Goal: Task Accomplishment & Management: Complete application form

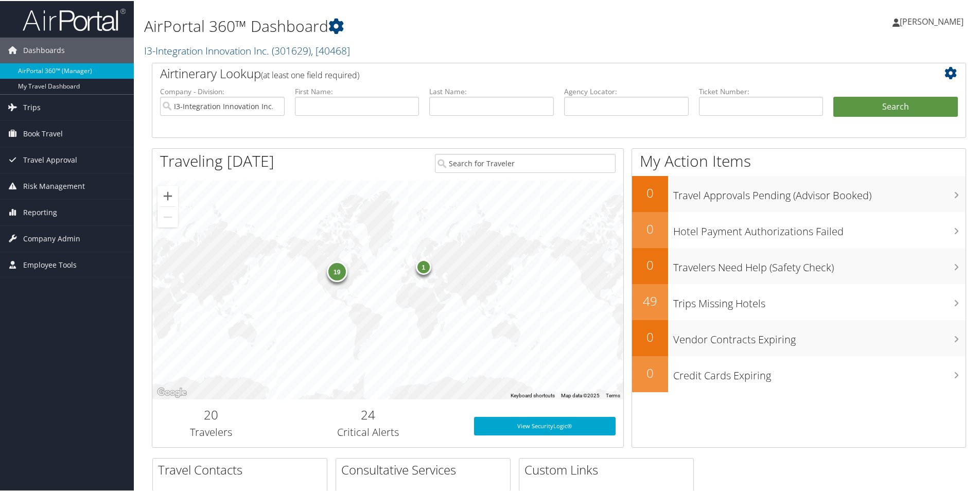
click at [338, 271] on div "19" at bounding box center [337, 270] width 21 height 21
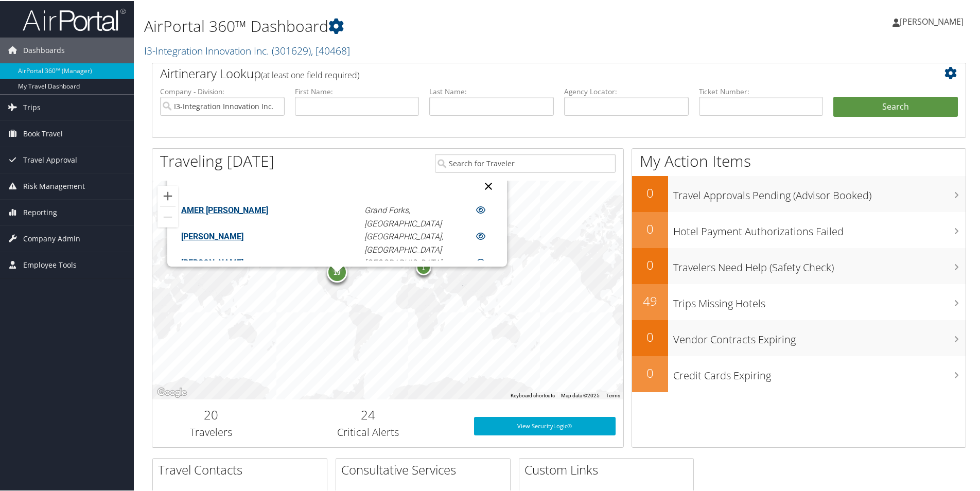
click at [476, 184] on button "Close" at bounding box center [488, 185] width 25 height 25
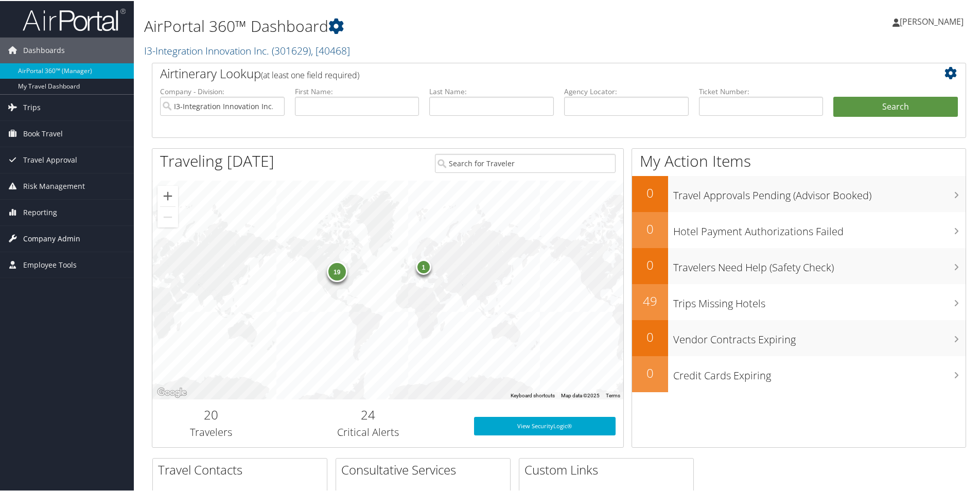
drag, startPoint x: 32, startPoint y: 233, endPoint x: 115, endPoint y: 235, distance: 83.4
click at [32, 233] on span "Company Admin" at bounding box center [51, 238] width 57 height 26
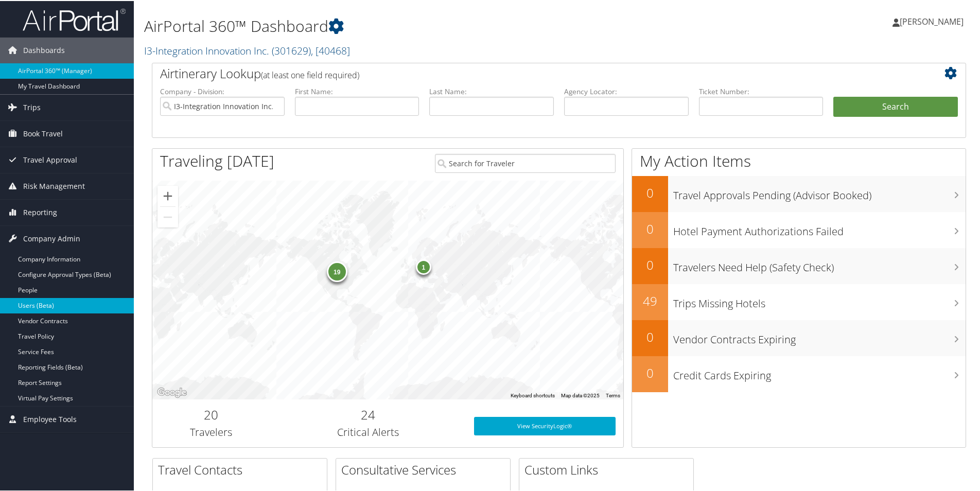
click at [43, 299] on link "Users (Beta)" at bounding box center [67, 304] width 134 height 15
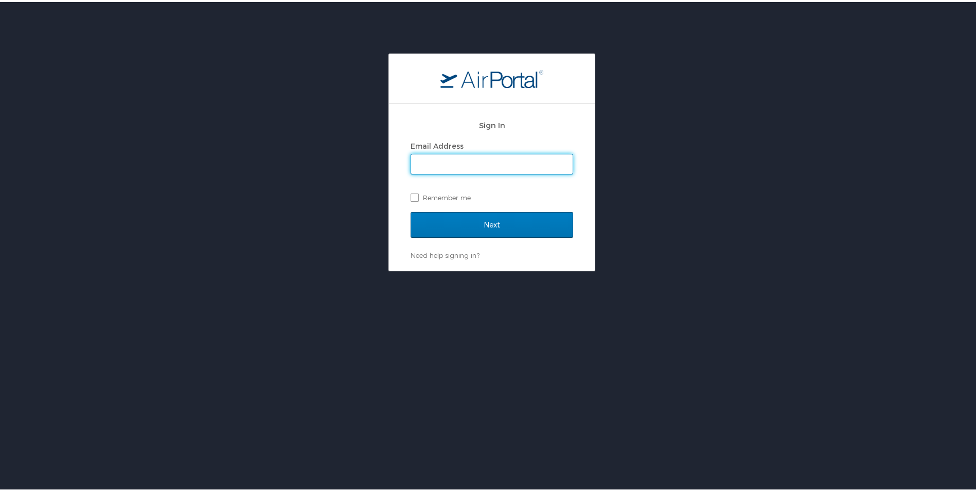
type input "naomi.smith@i3-corps.com"
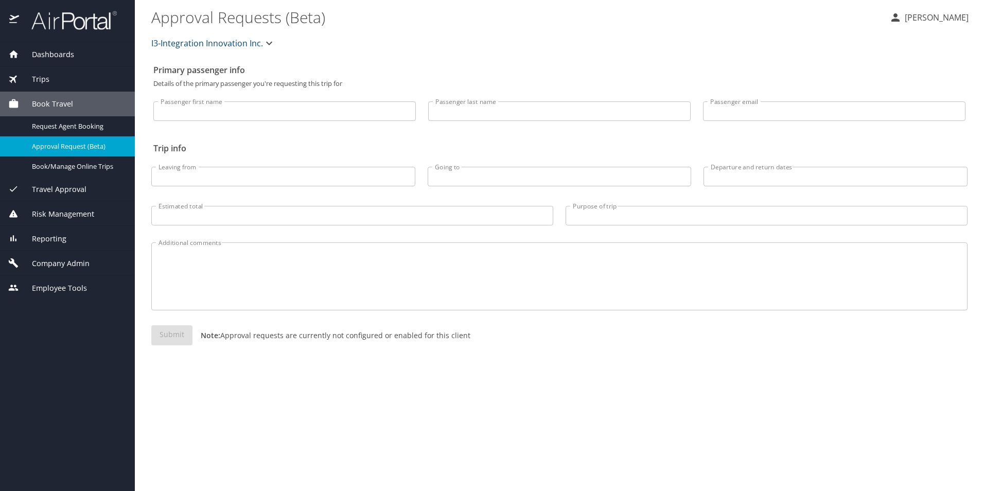
click at [56, 267] on span "Company Admin" at bounding box center [54, 263] width 70 height 11
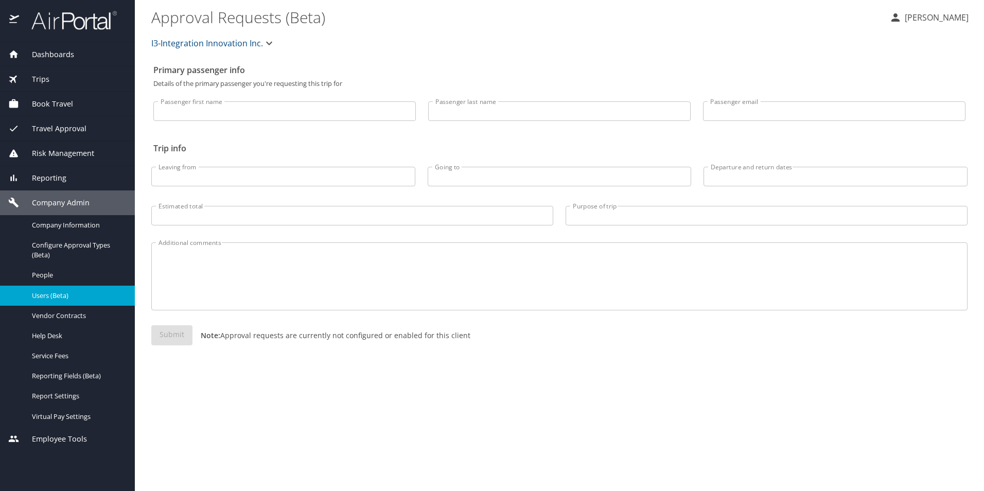
click at [64, 300] on div "Users (Beta)" at bounding box center [67, 296] width 118 height 12
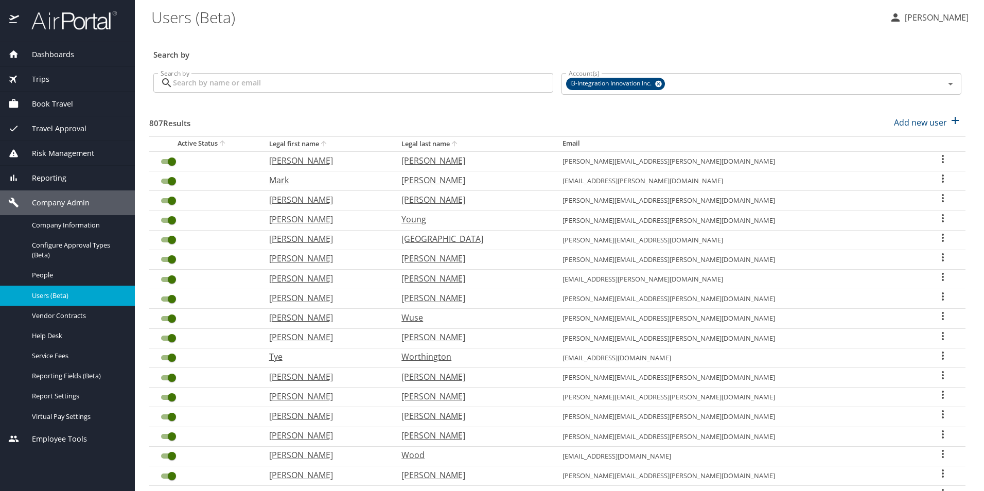
click at [265, 85] on input "Search by" at bounding box center [363, 83] width 380 height 20
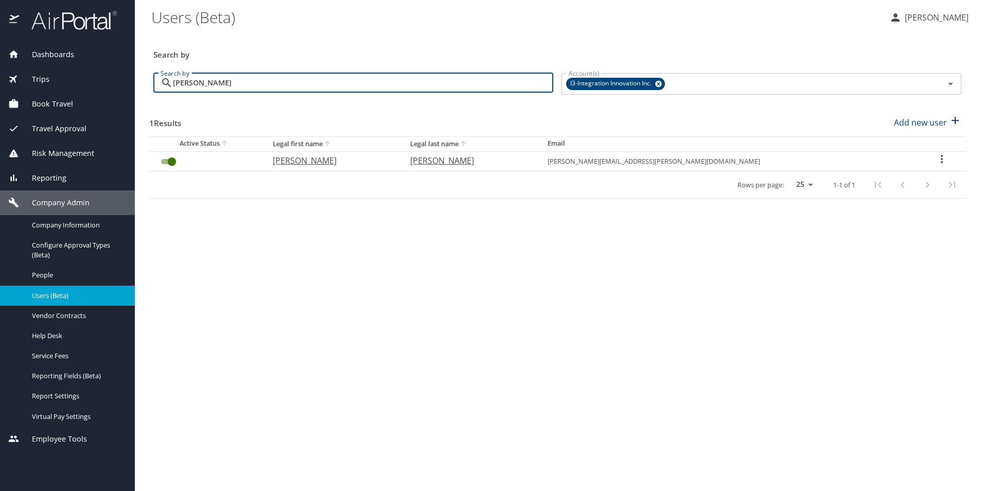
type input "dyche"
click at [935, 161] on icon "User Search Table" at bounding box center [941, 159] width 12 height 12
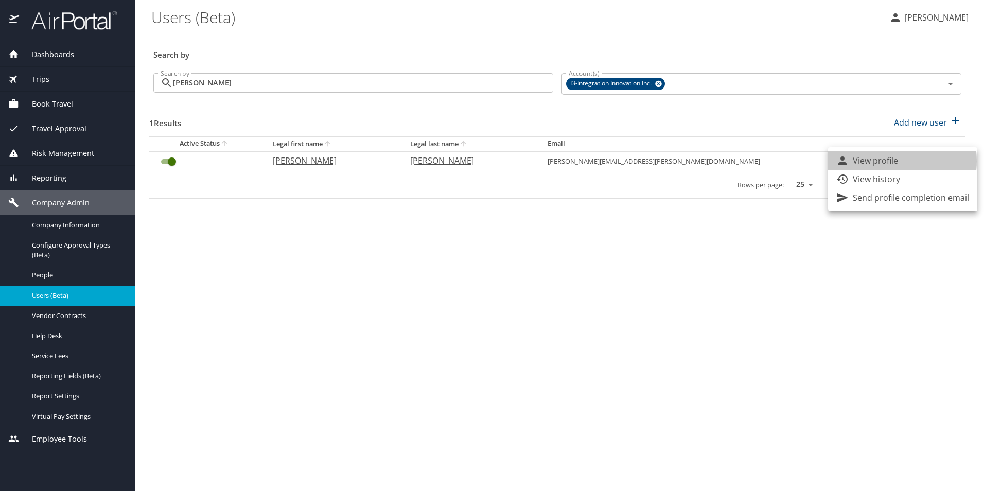
click at [883, 161] on p "View profile" at bounding box center [875, 160] width 45 height 12
select select "US"
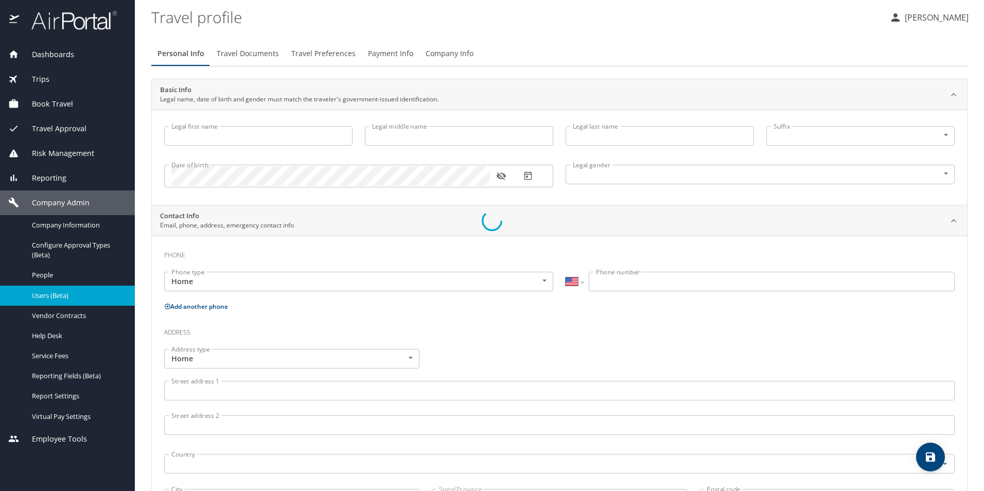
type input "Nicholas"
type input "Brown"
type input "Dyches"
type input "[DEMOGRAPHIC_DATA]"
select select "US"
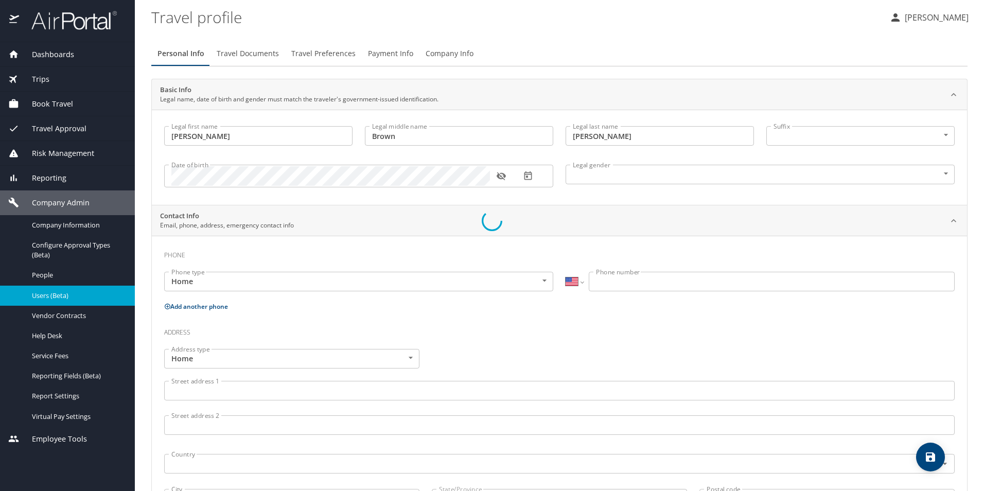
select select "US"
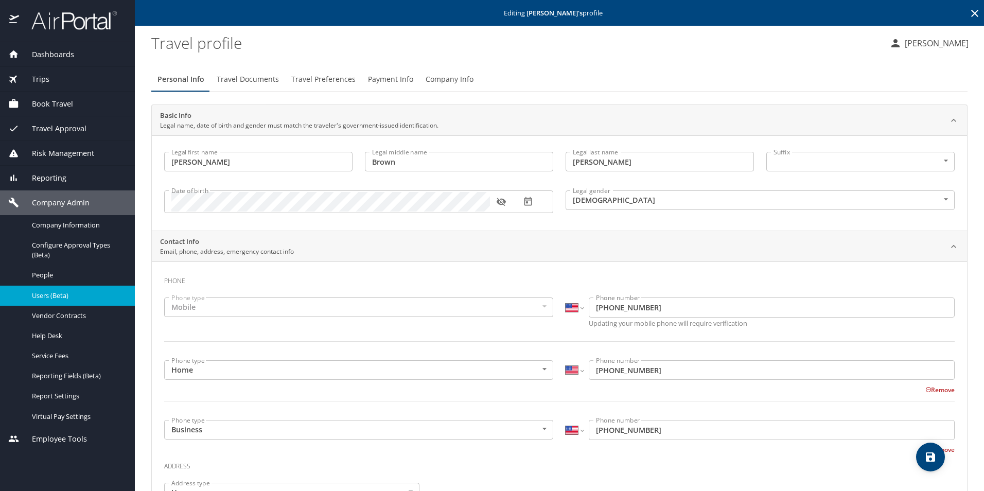
click at [44, 55] on span "Dashboards" at bounding box center [46, 54] width 55 height 11
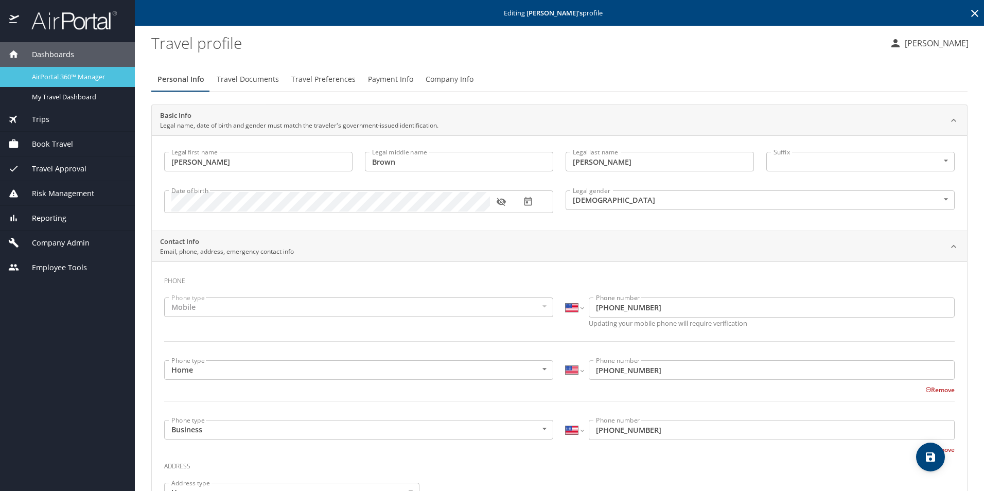
click at [78, 75] on span "AirPortal 360™ Manager" at bounding box center [77, 77] width 91 height 10
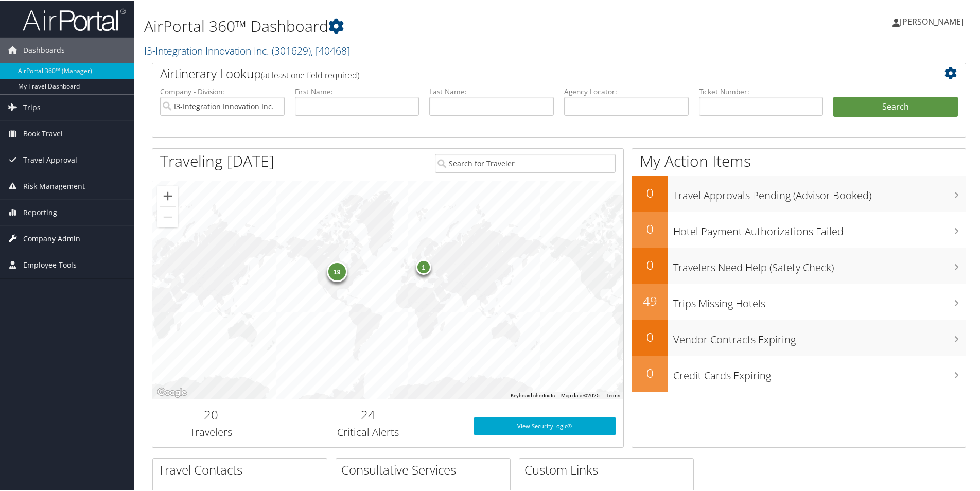
click at [53, 236] on span "Company Admin" at bounding box center [51, 238] width 57 height 26
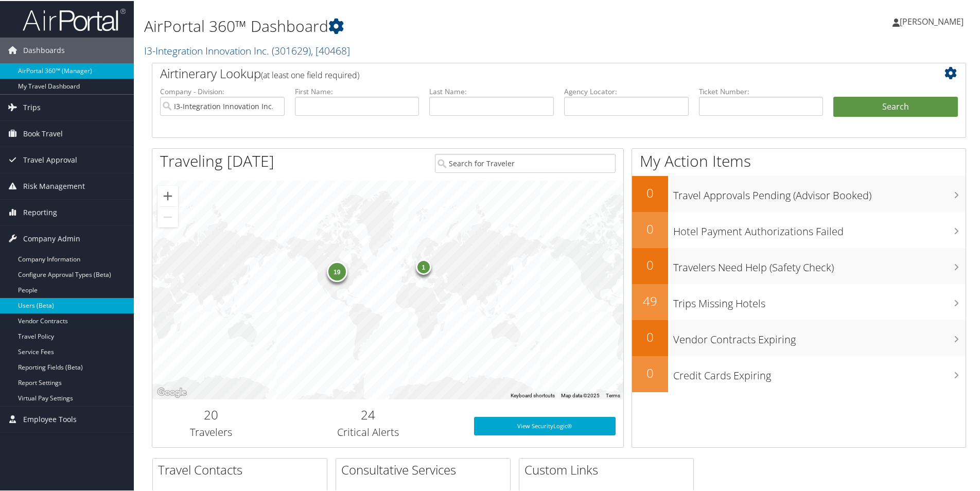
click at [37, 309] on link "Users (Beta)" at bounding box center [67, 304] width 134 height 15
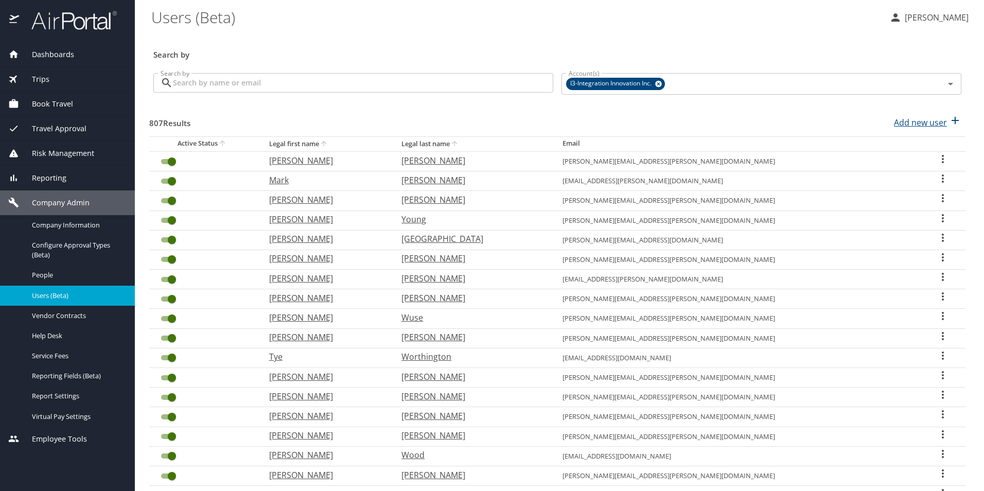
click at [894, 122] on p "Add new user" at bounding box center [920, 122] width 53 height 12
select select "US"
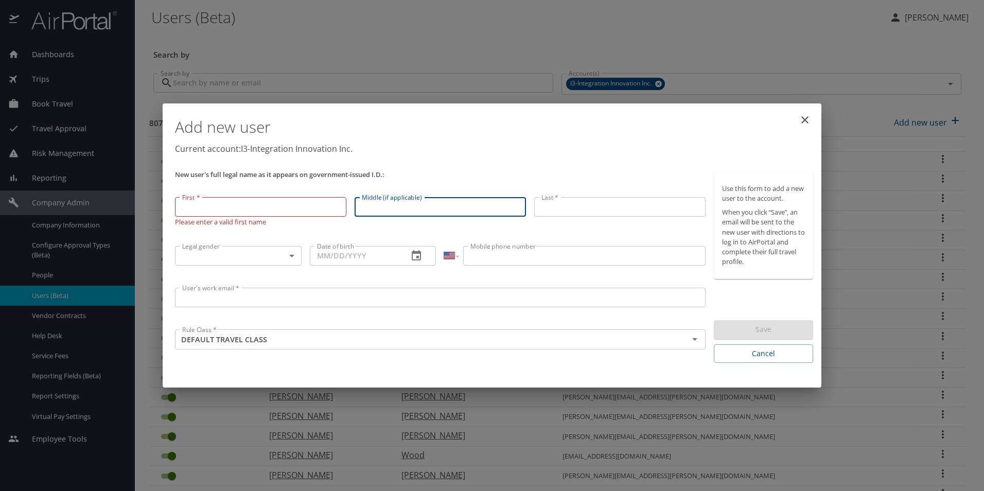
click at [425, 208] on input "Middle (if applicable)" at bounding box center [440, 207] width 171 height 20
paste input "[PERSON_NAME]"
type input "[PERSON_NAME]"
click at [245, 206] on input "First *" at bounding box center [260, 207] width 171 height 20
click at [259, 205] on input "First *" at bounding box center [260, 207] width 171 height 20
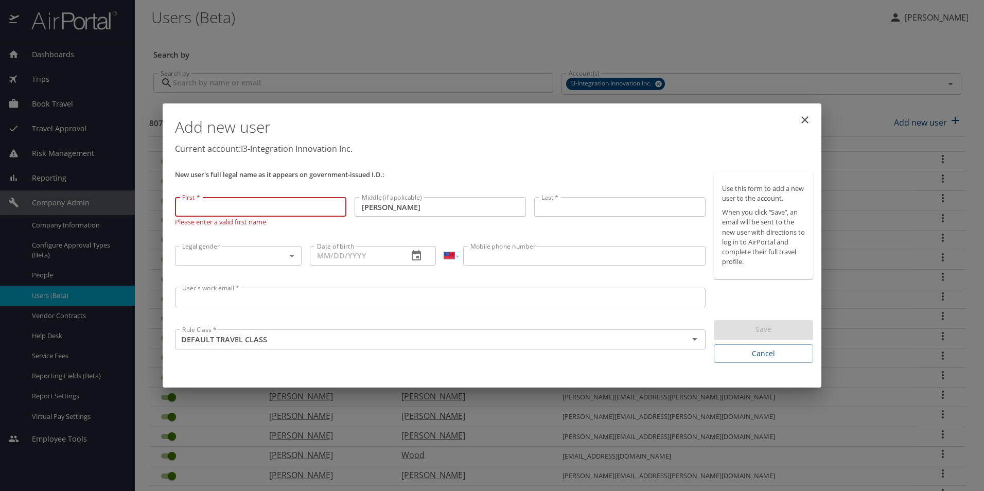
paste input "[PERSON_NAME]"
type input "[PERSON_NAME]"
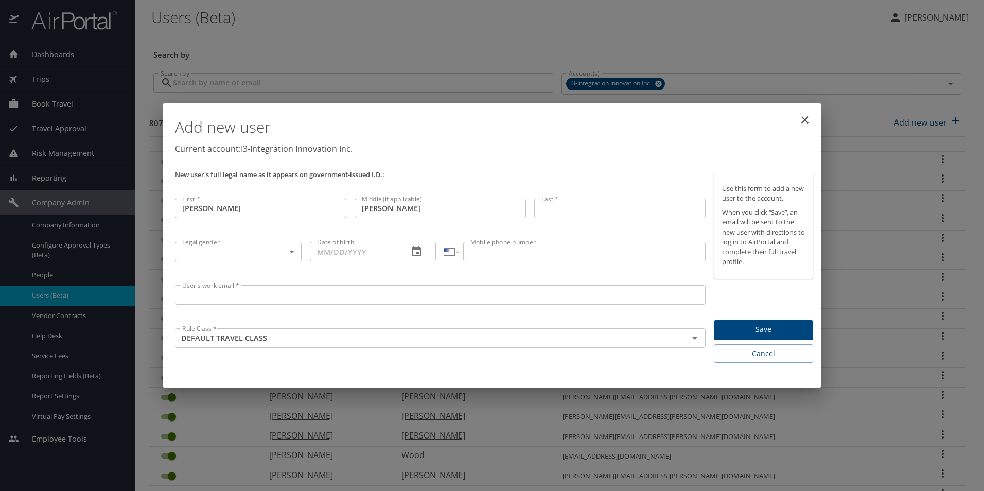
click at [563, 216] on input "Last *" at bounding box center [619, 209] width 171 height 20
paste input "[PERSON_NAME]"
type input "[PERSON_NAME]"
click at [286, 253] on body "Dashboards AirPortal 360™ Manager My Travel Dashboard Trips Airtinerary® Lookup…" at bounding box center [492, 245] width 984 height 491
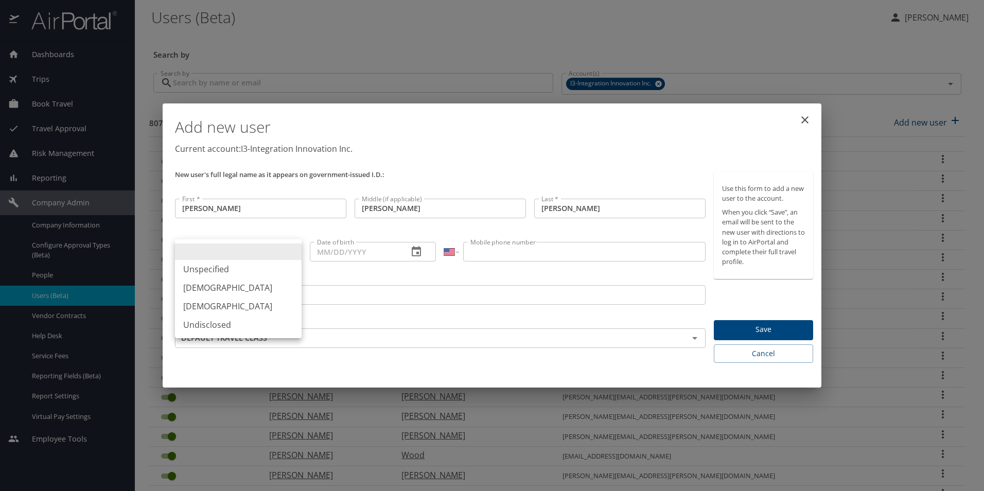
click at [219, 287] on li "[DEMOGRAPHIC_DATA]" at bounding box center [238, 287] width 127 height 19
type input "[DEMOGRAPHIC_DATA]"
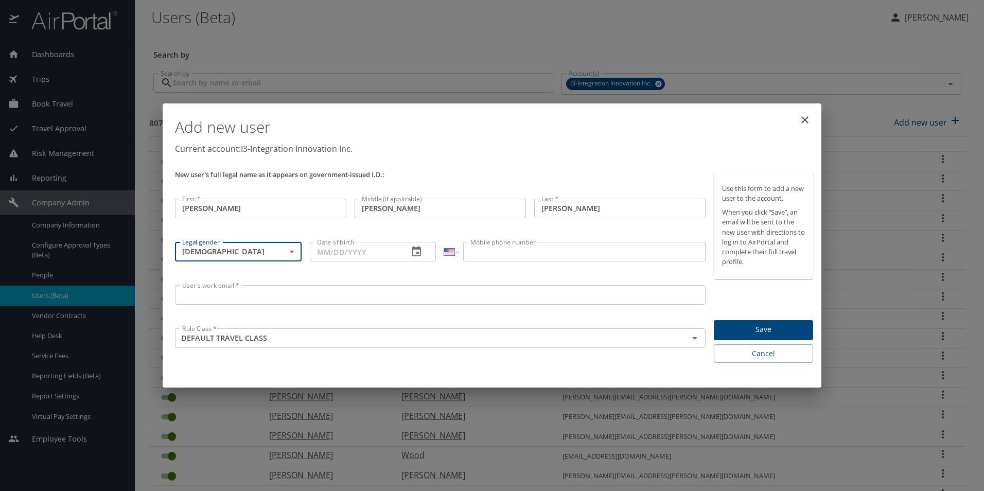
click at [323, 254] on input "Date of birth" at bounding box center [355, 252] width 91 height 20
type input "[DATE]"
click at [484, 256] on input "Mobile phone number" at bounding box center [584, 252] width 242 height 20
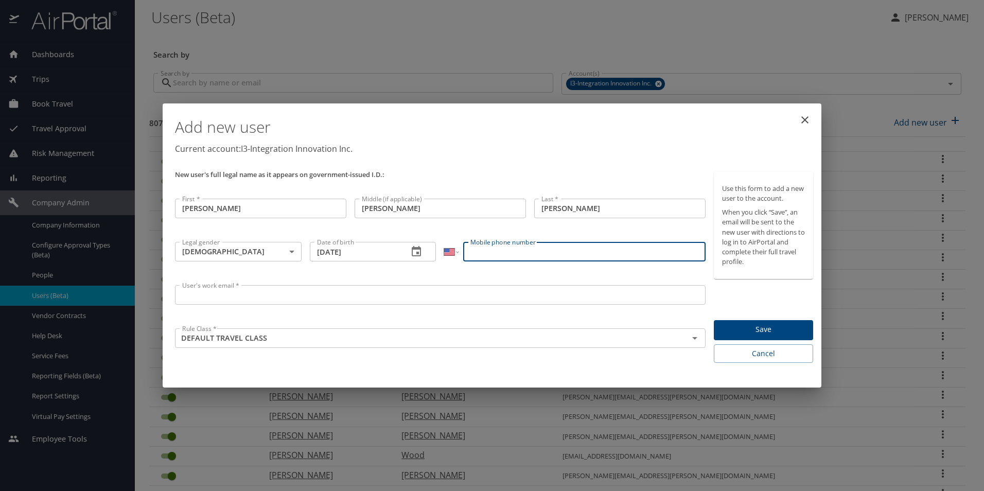
click at [583, 254] on input "Mobile phone number" at bounding box center [584, 252] width 242 height 20
paste input "[PHONE_NUMBER]"
type input "[PHONE_NUMBER]"
click at [221, 296] on input "User's work email *" at bounding box center [440, 295] width 530 height 20
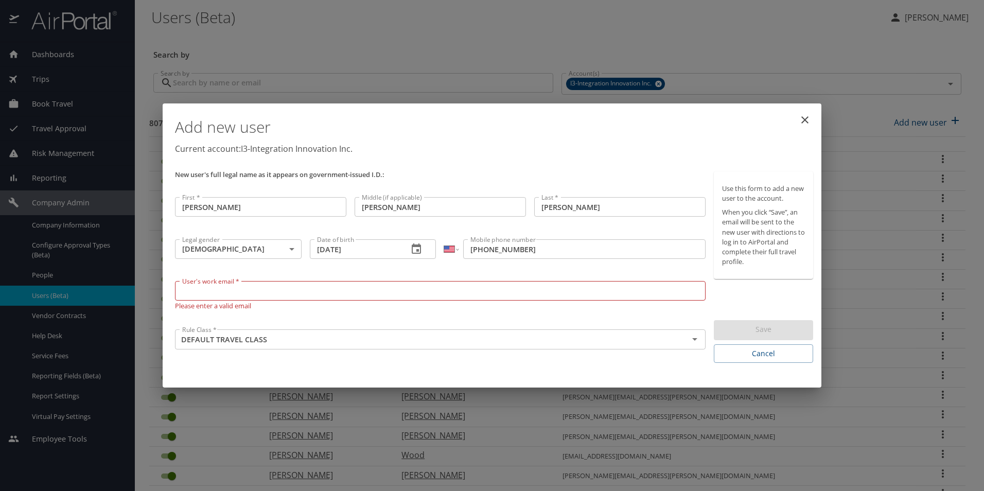
click at [349, 293] on input "User's work email *" at bounding box center [440, 291] width 530 height 20
paste input "[PERSON_NAME][EMAIL_ADDRESS][PERSON_NAME][DOMAIN_NAME]"
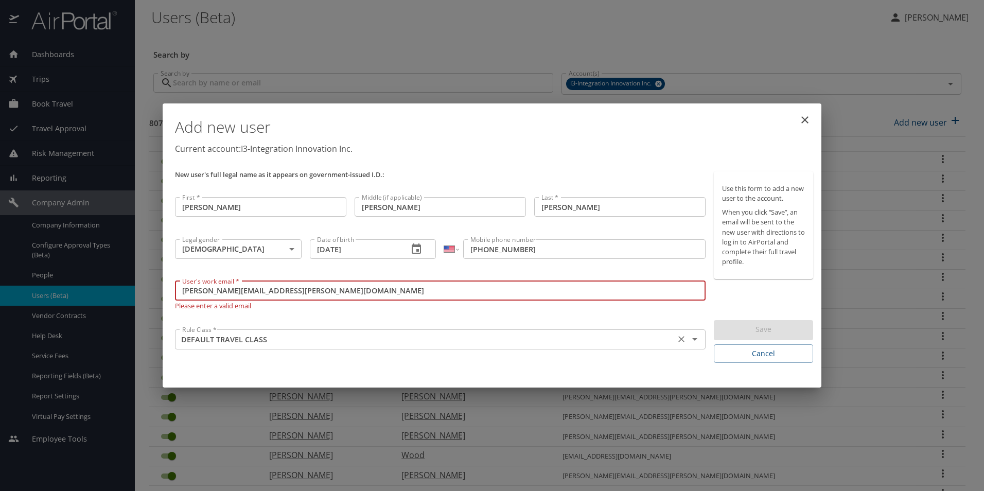
click at [692, 340] on icon "Open" at bounding box center [694, 339] width 12 height 12
type input "[PERSON_NAME][EMAIL_ADDRESS][PERSON_NAME][DOMAIN_NAME]"
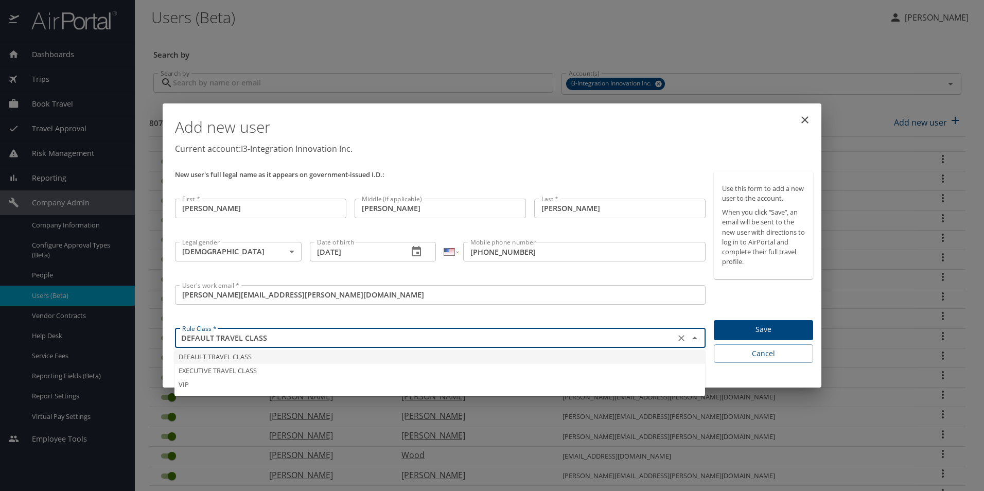
click at [248, 358] on li "DEFAULT TRAVEL CLASS" at bounding box center [439, 357] width 530 height 14
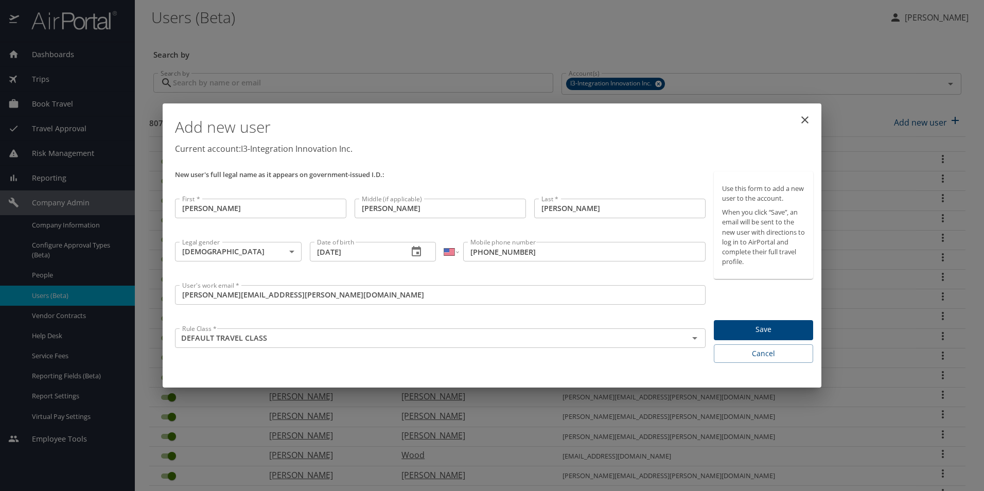
click at [775, 333] on span "Save" at bounding box center [763, 329] width 83 height 13
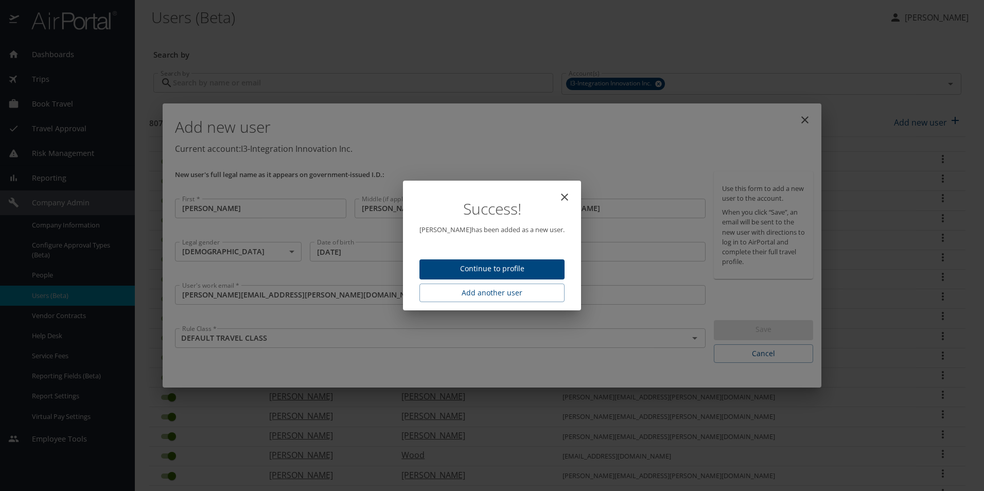
click at [561, 198] on icon "close" at bounding box center [564, 196] width 7 height 7
type input "[DATE]"
